Goal: Information Seeking & Learning: Learn about a topic

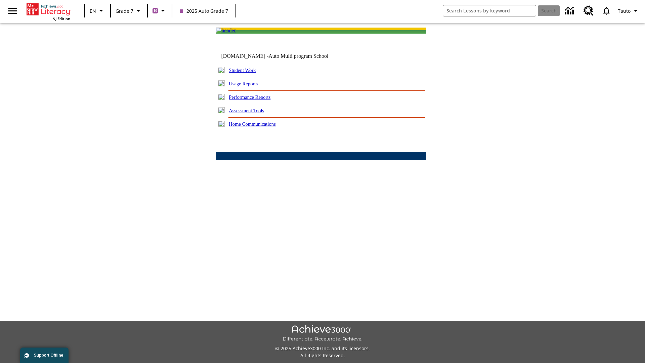
click at [257, 100] on link "Performance Reports" at bounding box center [250, 96] width 42 height 5
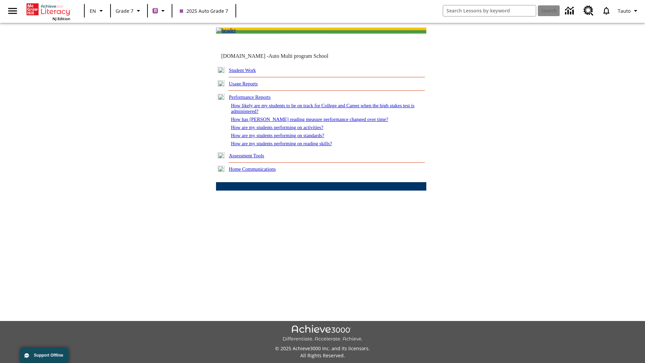
click at [283, 130] on link "How are my students performing on activities?" at bounding box center [277, 127] width 92 height 5
